Goal: Register for event/course

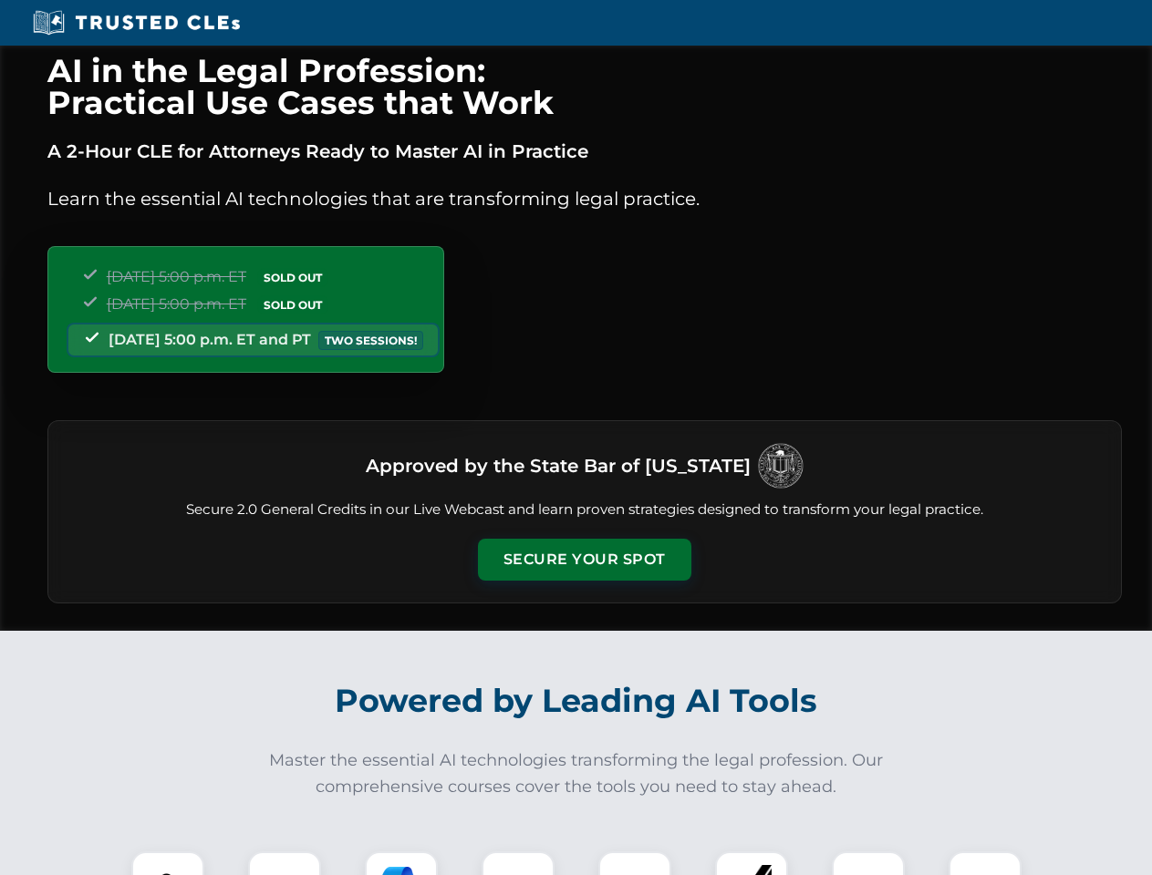
click at [584, 560] on button "Secure Your Spot" at bounding box center [584, 560] width 213 height 42
click at [168, 863] on img at bounding box center [167, 888] width 53 height 53
click at [284, 863] on div at bounding box center [284, 888] width 73 height 73
